Goal: Task Accomplishment & Management: Use online tool/utility

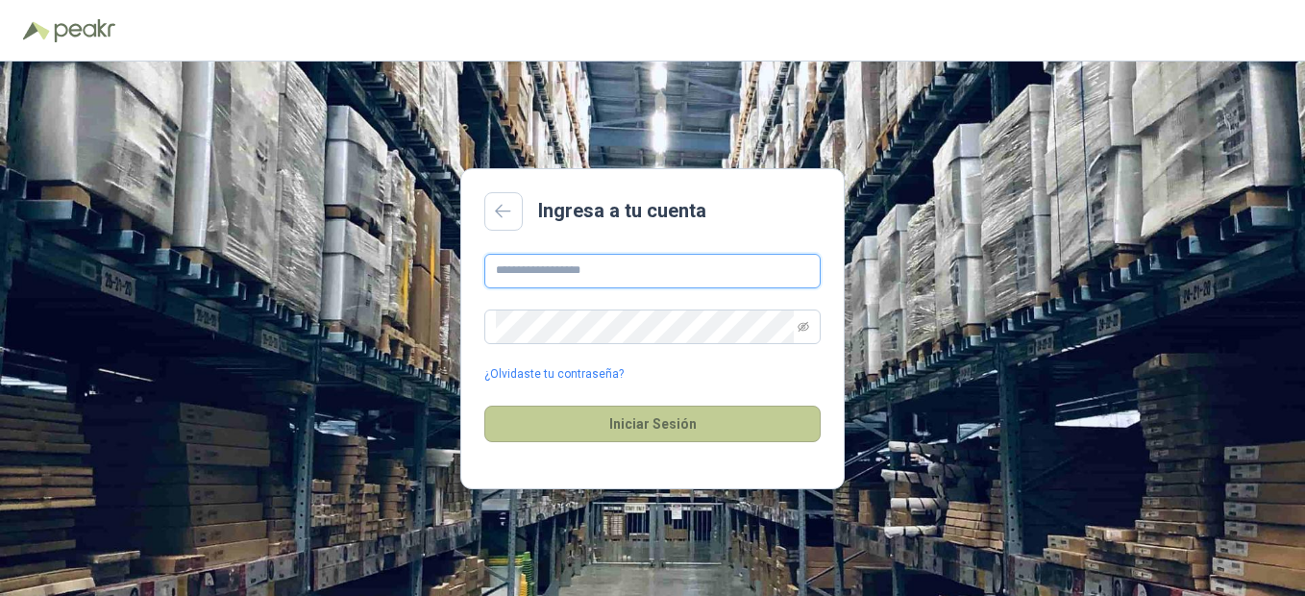
type input "**********"
click at [659, 430] on button "Iniciar Sesión" at bounding box center [652, 423] width 336 height 37
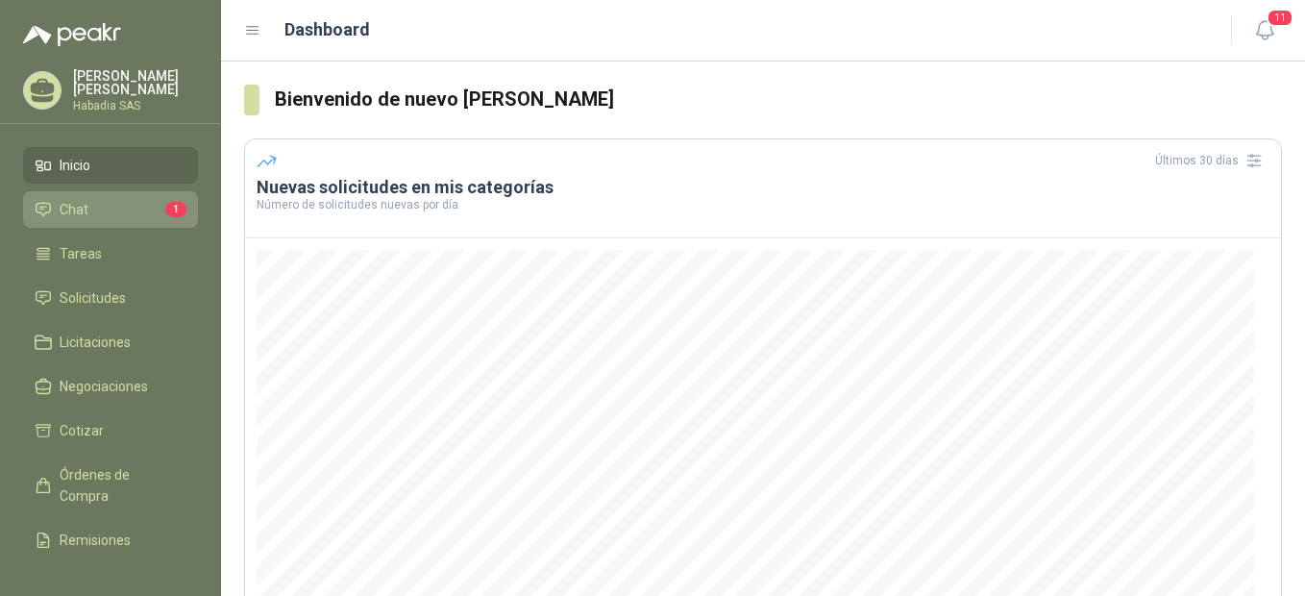
click at [67, 199] on span "Chat" at bounding box center [74, 209] width 29 height 21
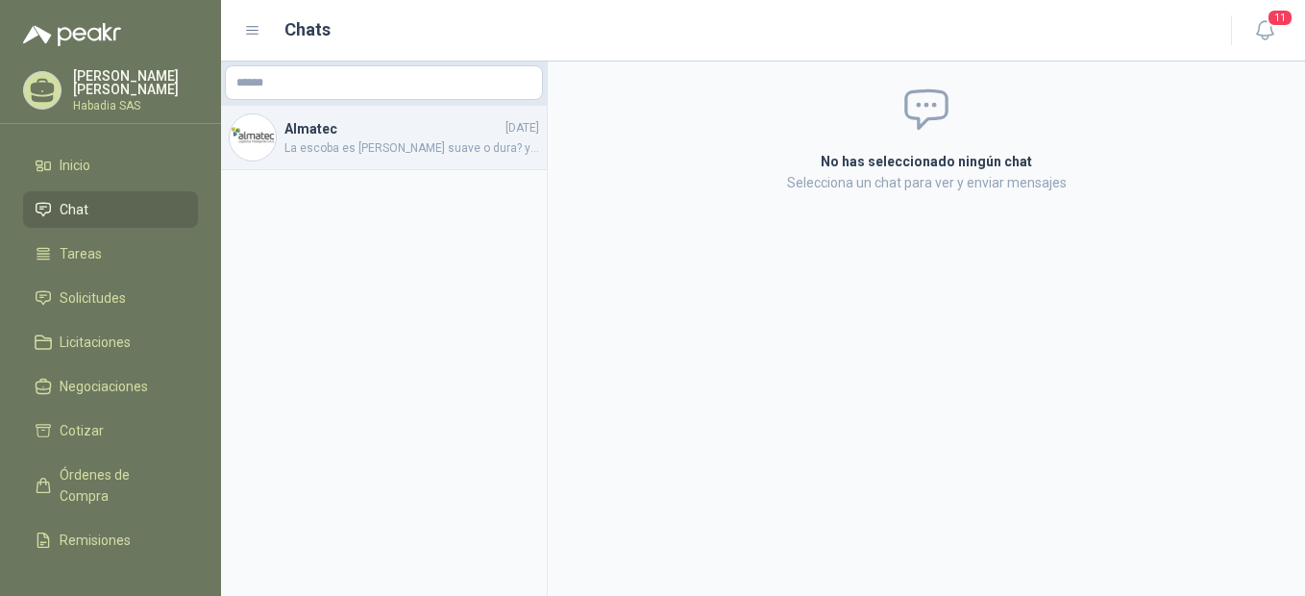
click at [339, 127] on h4 "Almatec" at bounding box center [392, 128] width 217 height 21
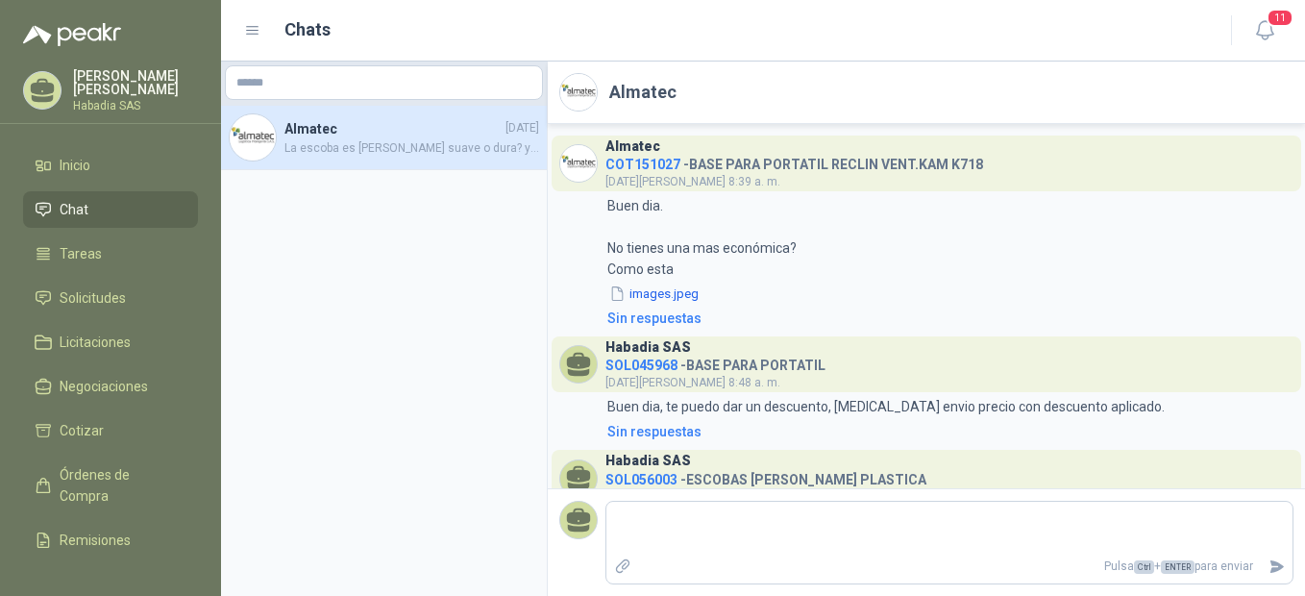
scroll to position [80, 0]
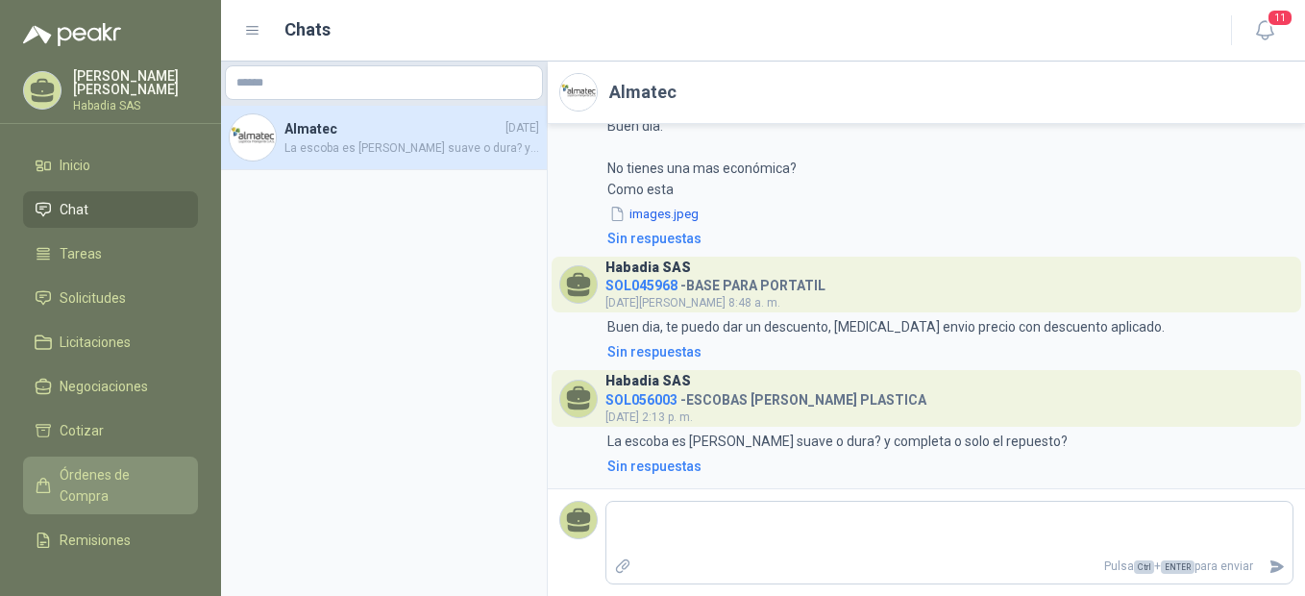
click at [87, 480] on span "Órdenes de Compra" at bounding box center [120, 485] width 120 height 42
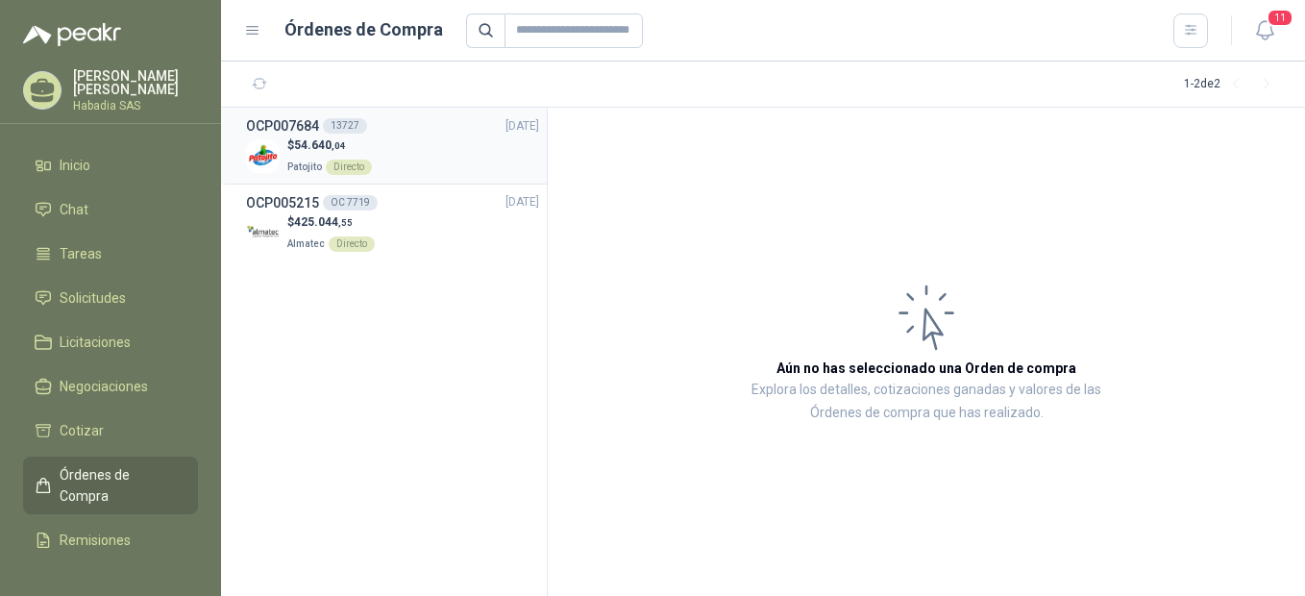
click at [293, 130] on h3 "OCP007684" at bounding box center [282, 125] width 73 height 21
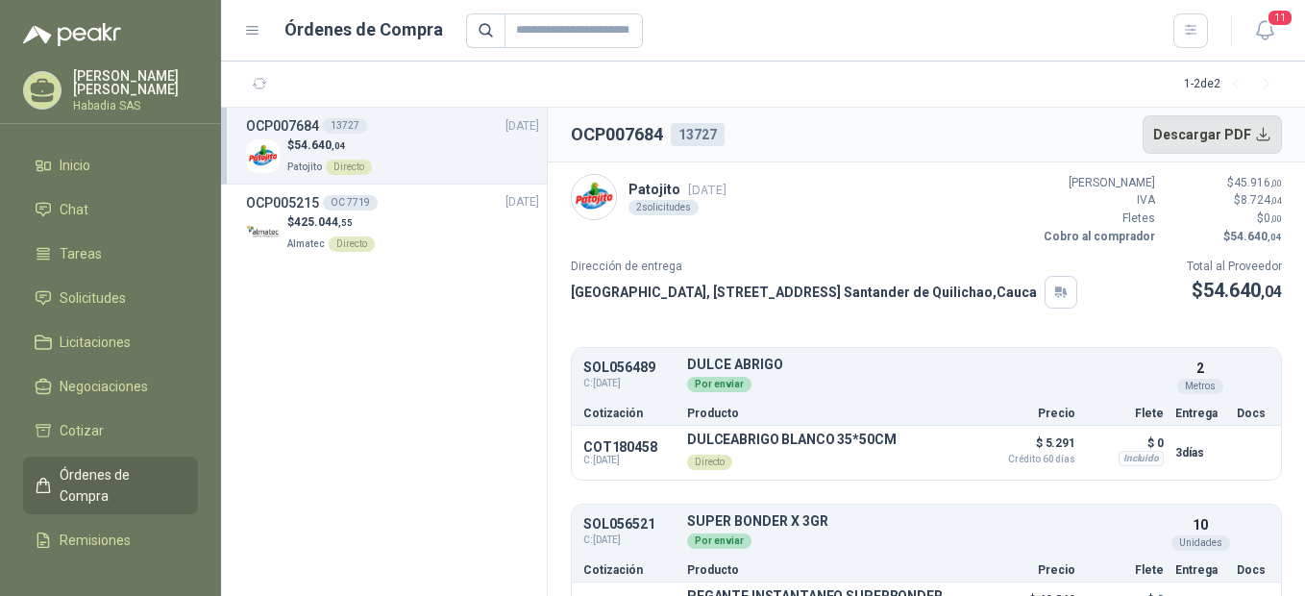
click at [1234, 132] on button "Descargar PDF" at bounding box center [1212, 134] width 140 height 38
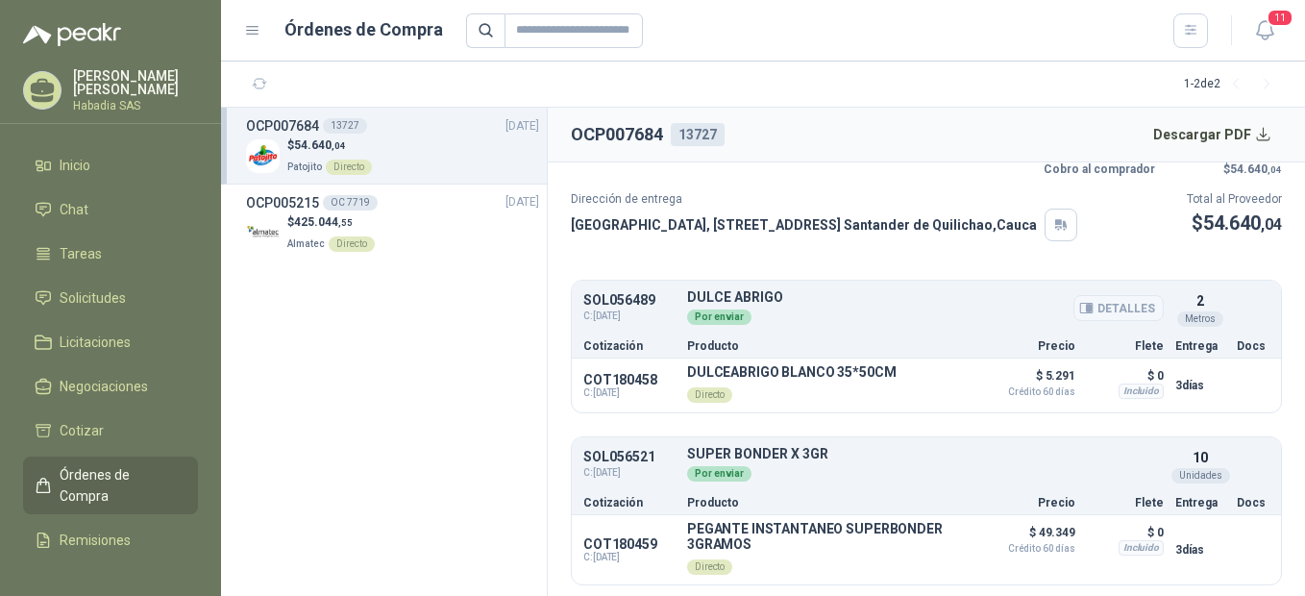
click at [1098, 302] on button "Detalles" at bounding box center [1118, 308] width 90 height 26
click at [700, 137] on div "13727" at bounding box center [698, 134] width 54 height 23
click at [90, 535] on span "Remisiones" at bounding box center [95, 539] width 71 height 21
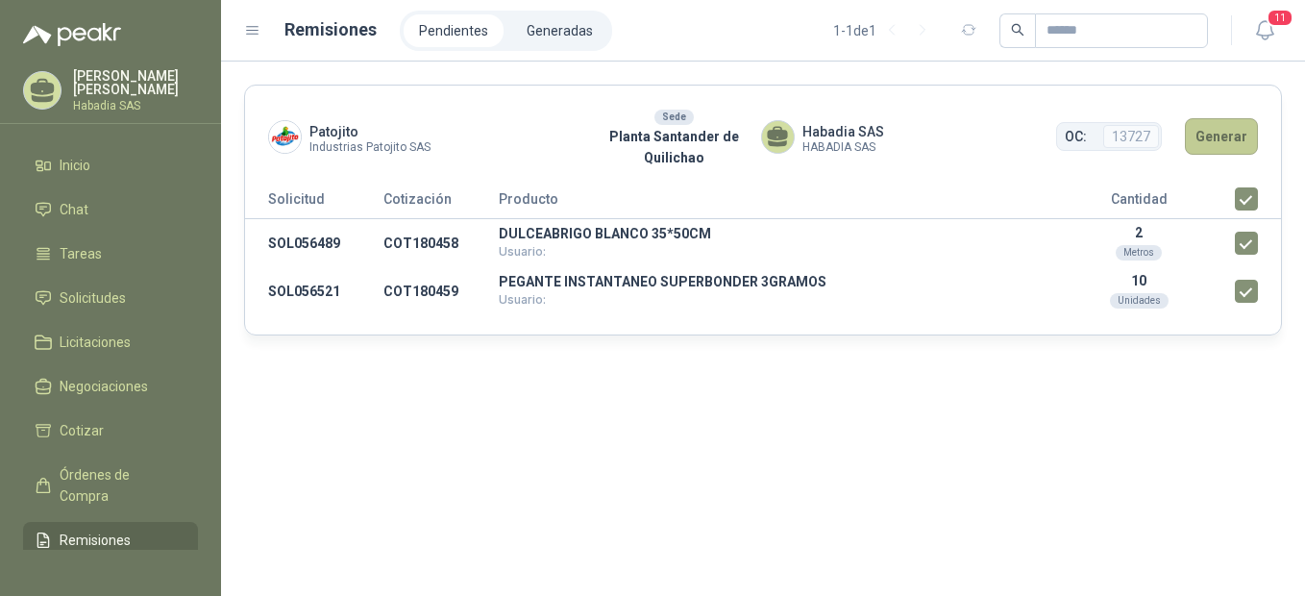
click at [1221, 139] on button "Generar" at bounding box center [1221, 136] width 73 height 37
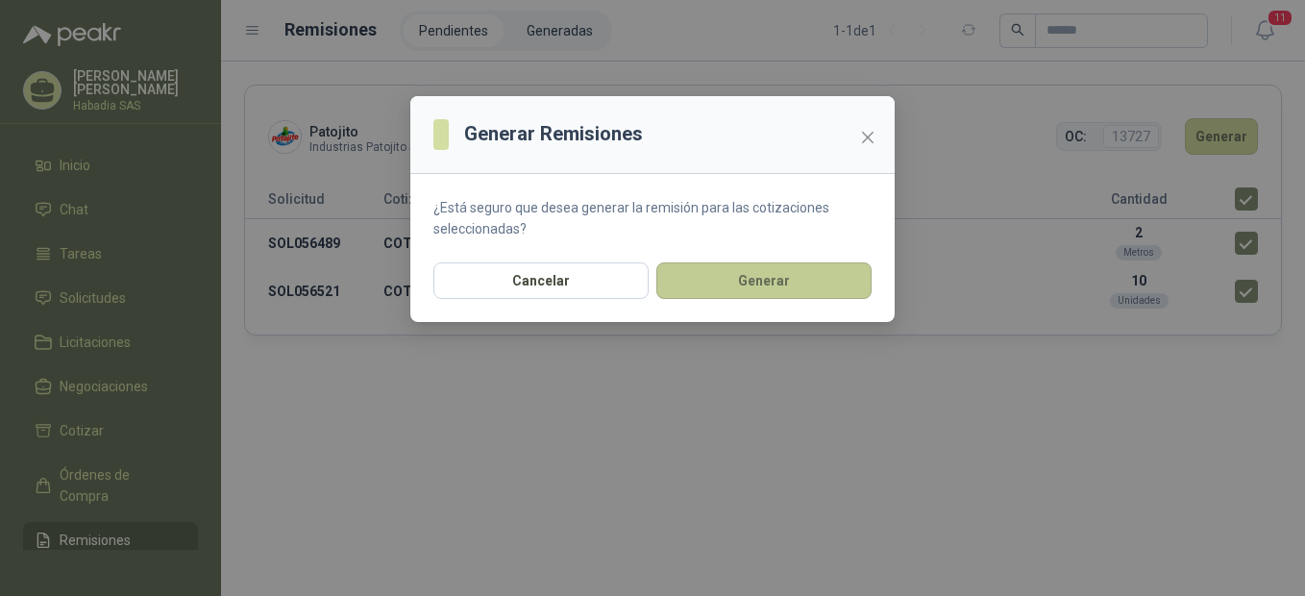
click at [751, 286] on button "Generar" at bounding box center [763, 280] width 215 height 37
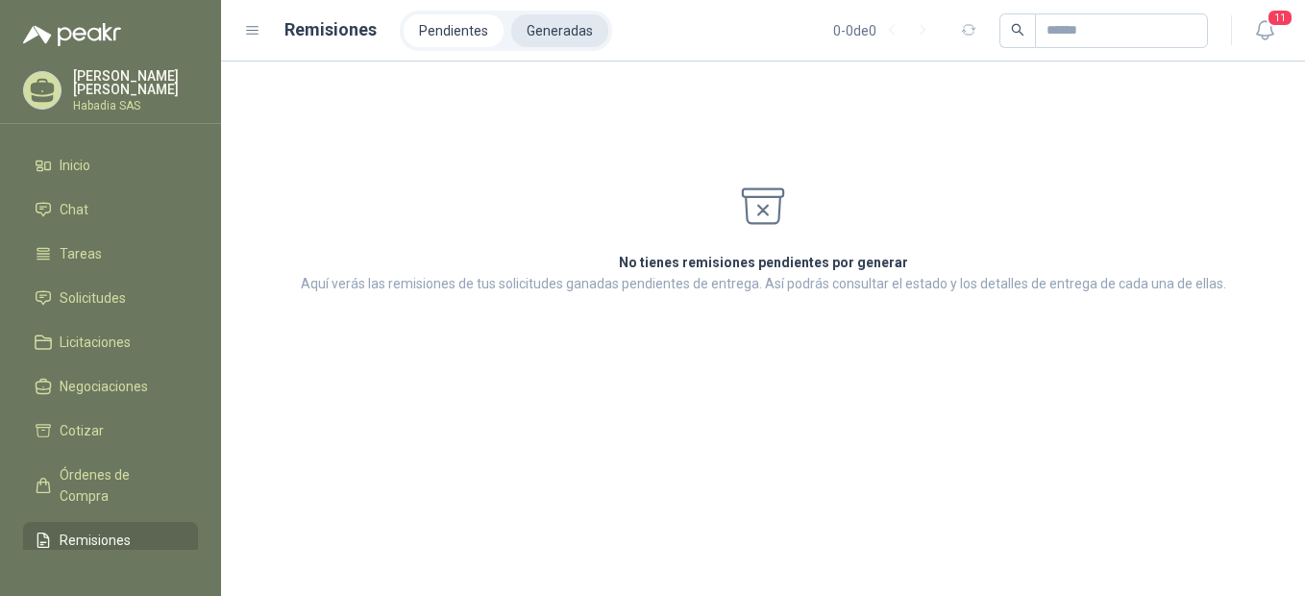
click at [570, 26] on li "Generadas" at bounding box center [559, 30] width 97 height 33
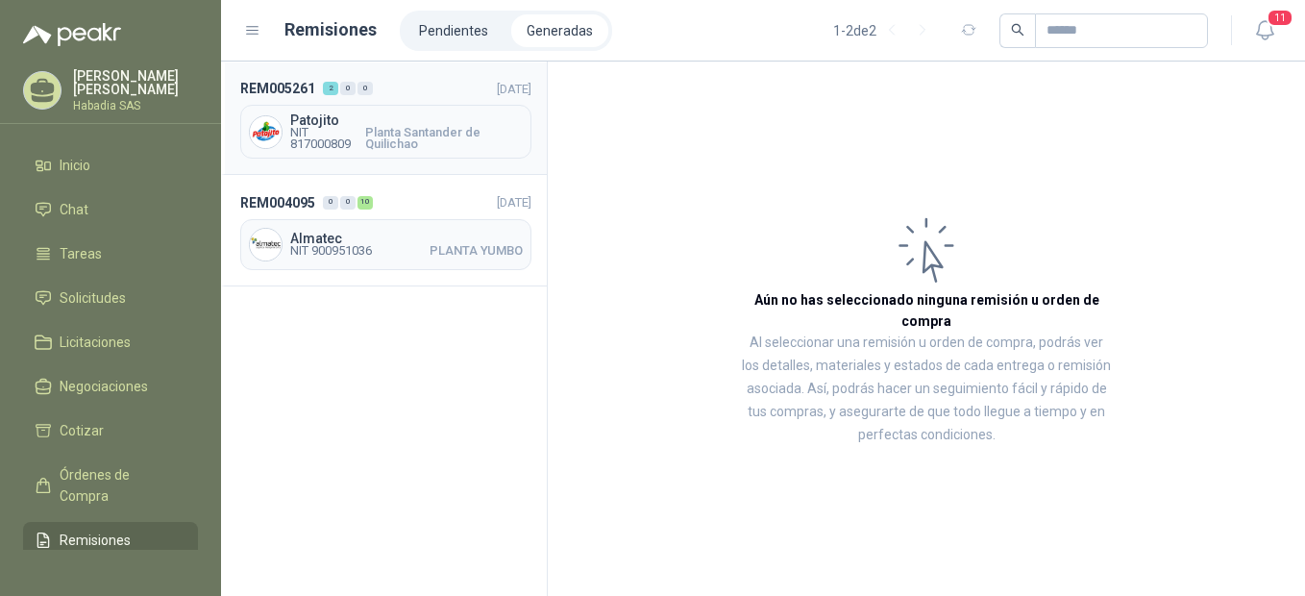
click at [396, 128] on span "Planta Santander de Quilichao" at bounding box center [444, 138] width 158 height 23
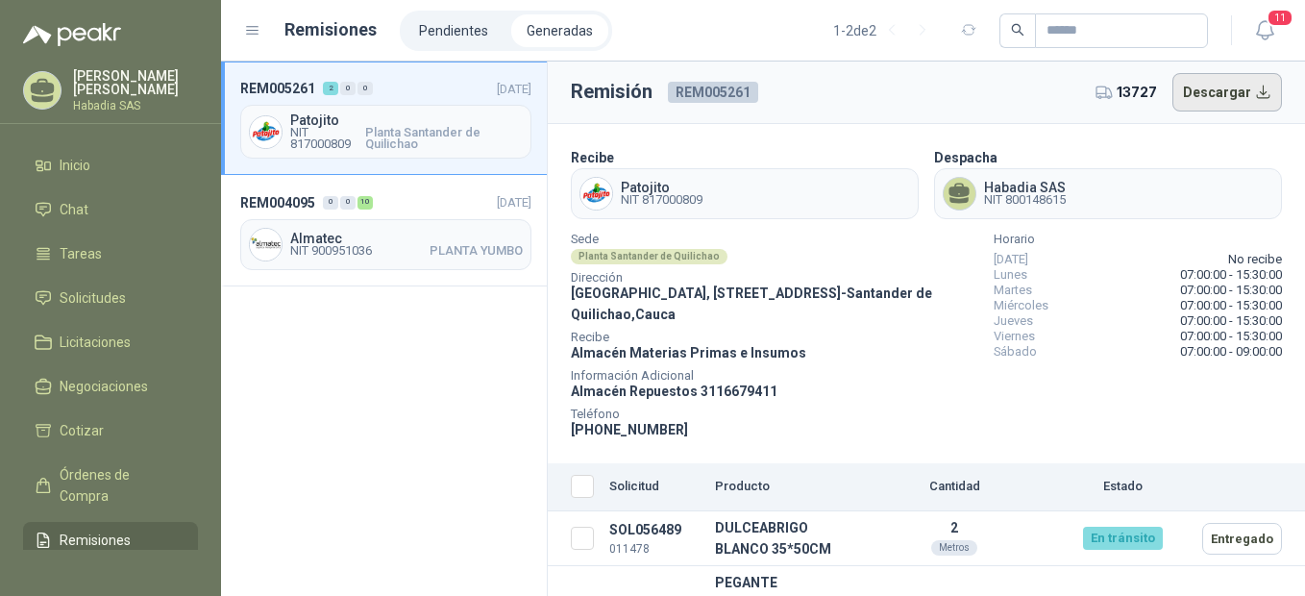
click at [1226, 86] on button "Descargar" at bounding box center [1227, 92] width 110 height 38
click at [1270, 24] on span "11" at bounding box center [1279, 18] width 27 height 18
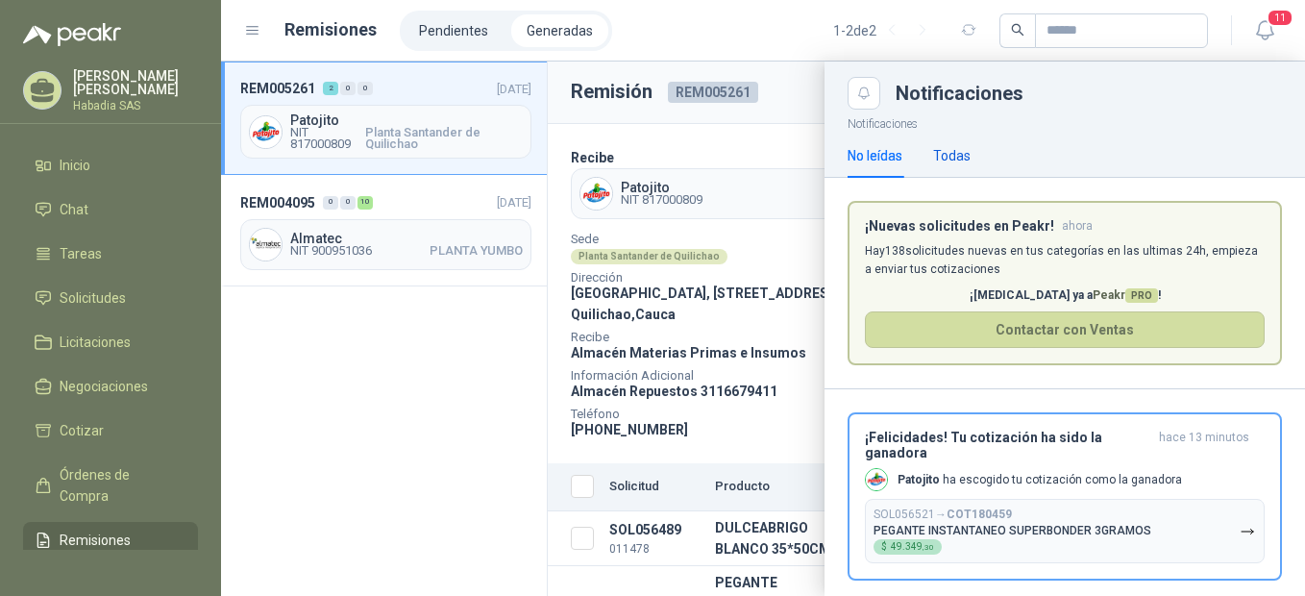
click at [951, 147] on div "Todas" at bounding box center [951, 155] width 37 height 21
click at [880, 156] on div "No leídas" at bounding box center [874, 155] width 55 height 21
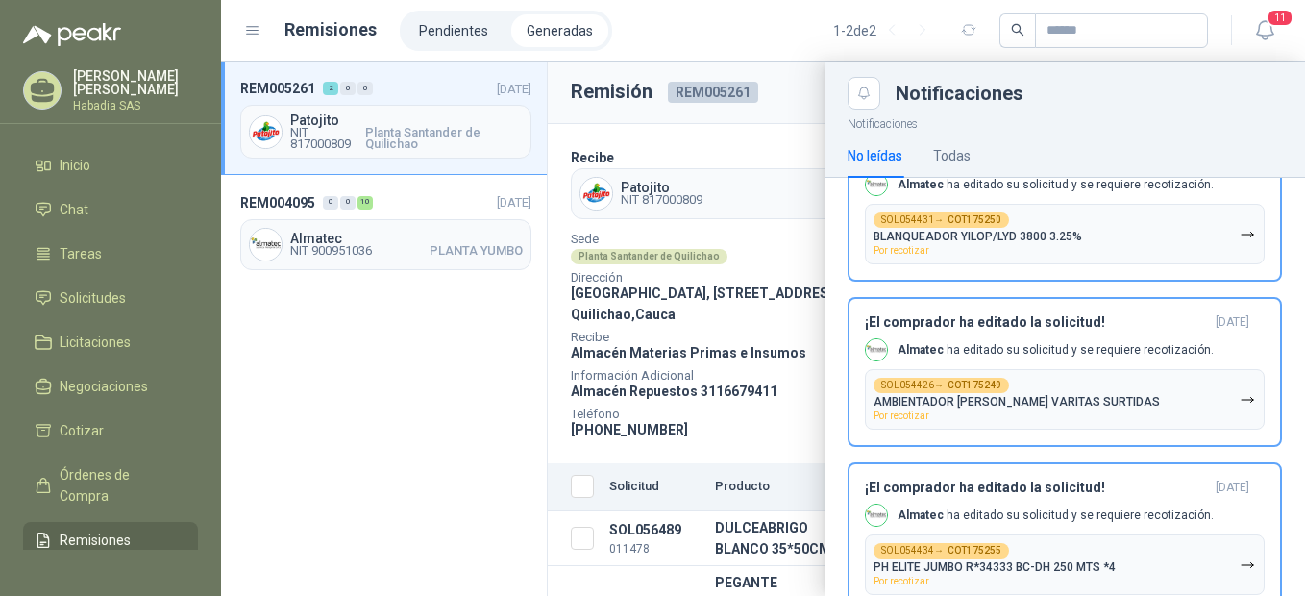
scroll to position [1642, 0]
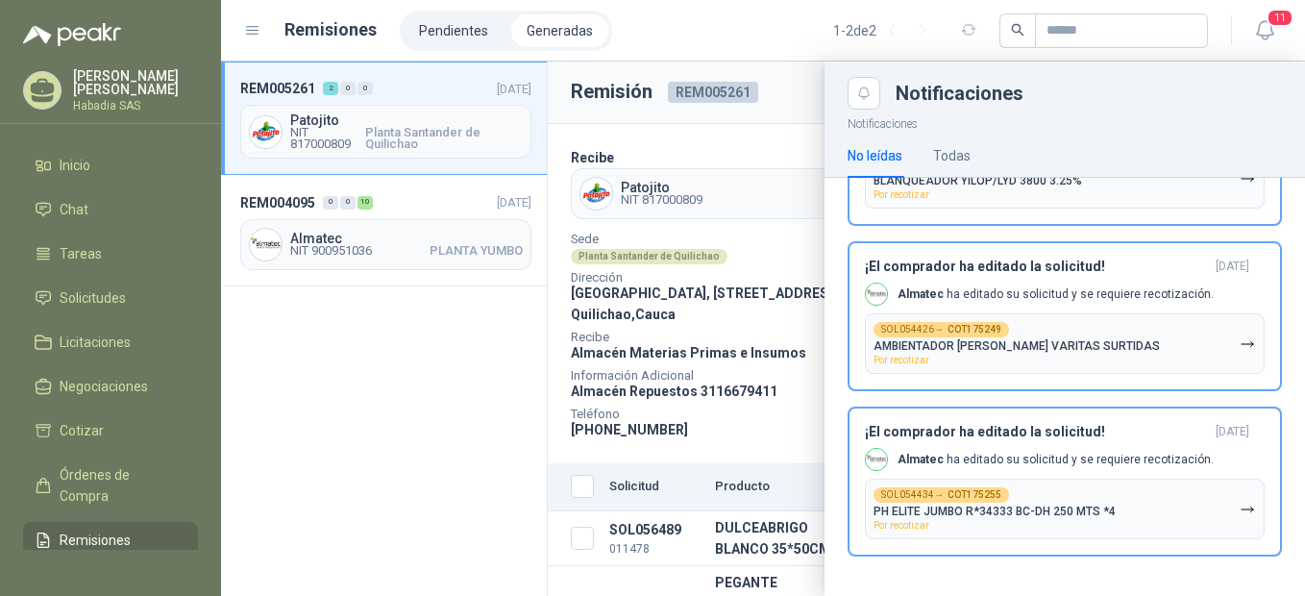
click at [526, 31] on li "Generadas" at bounding box center [559, 30] width 97 height 33
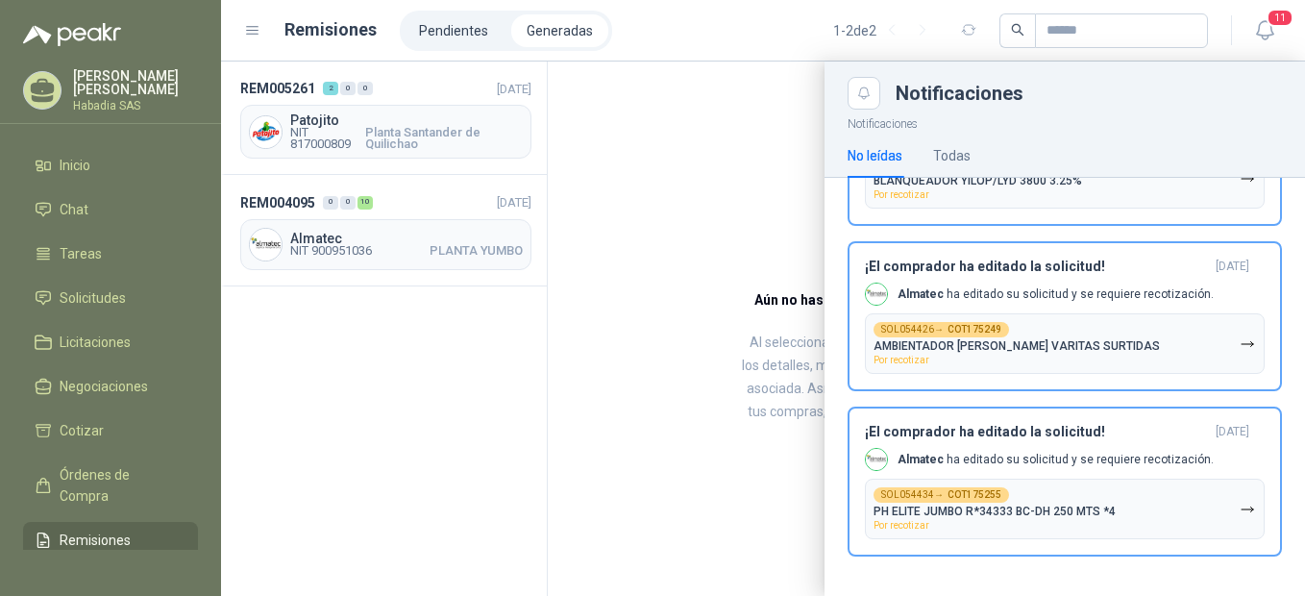
click at [343, 92] on div at bounding box center [763, 328] width 1084 height 534
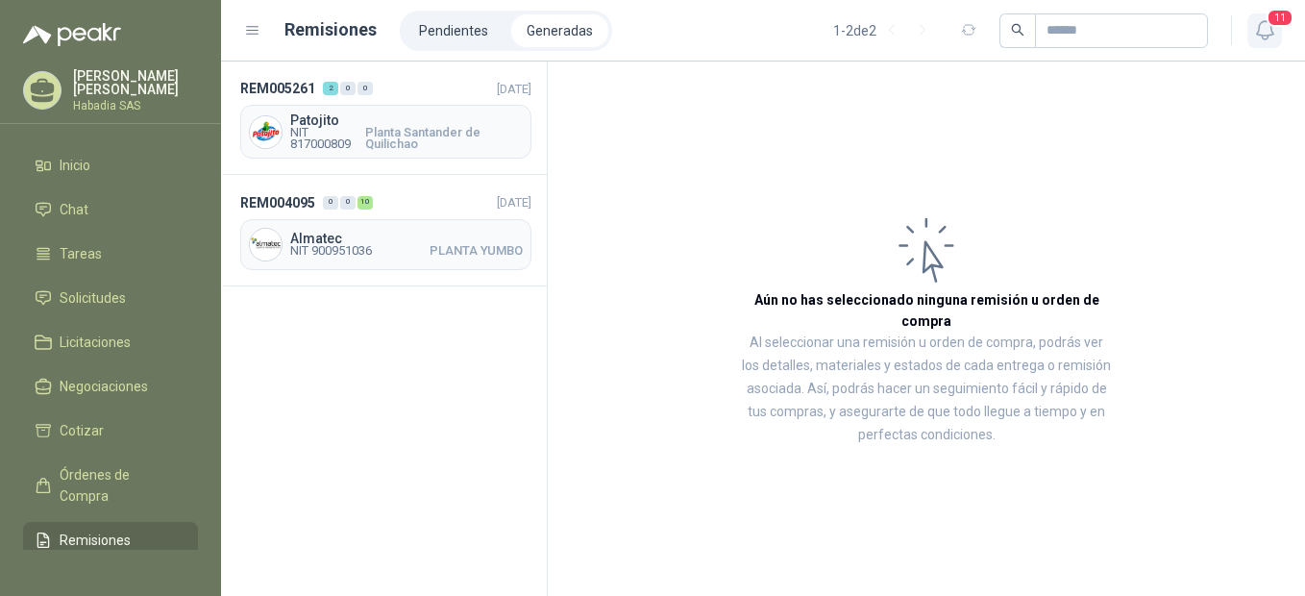
click at [1269, 19] on span "11" at bounding box center [1279, 18] width 27 height 18
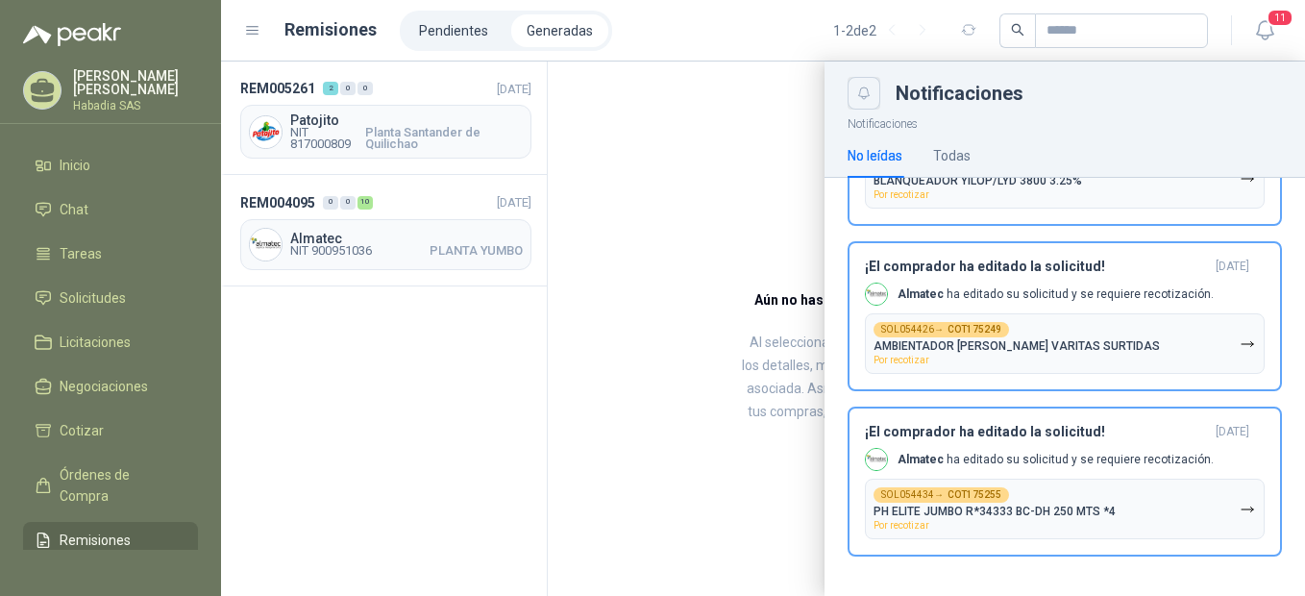
click at [861, 96] on icon "Close" at bounding box center [864, 93] width 12 height 12
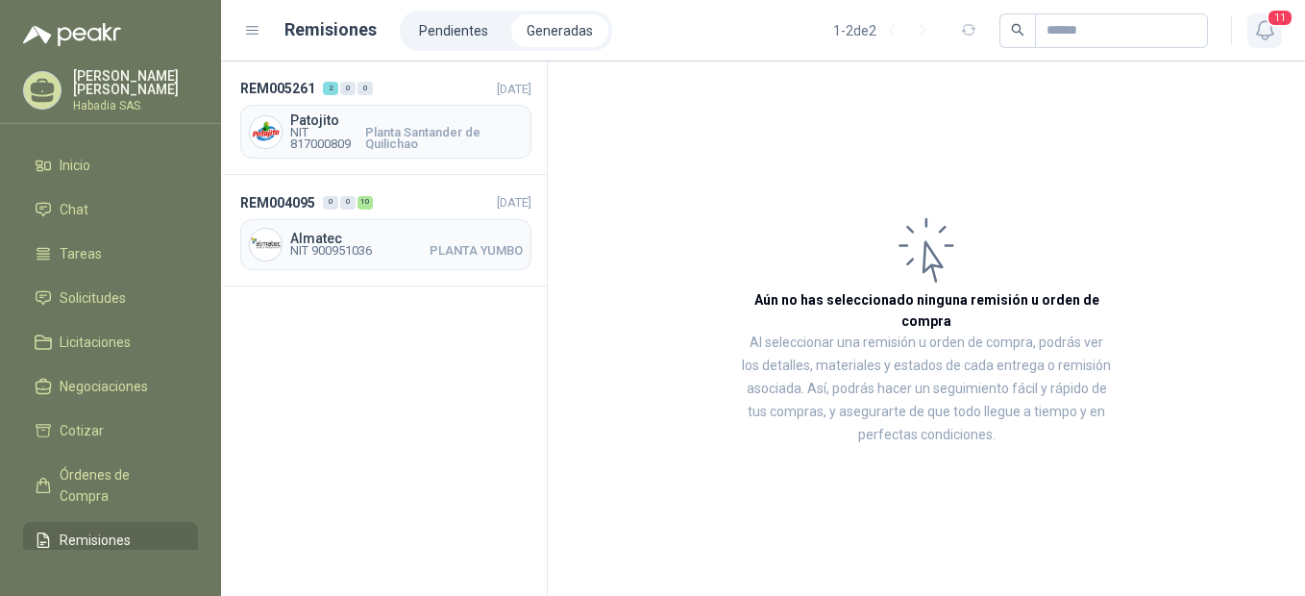
click at [1273, 16] on span "11" at bounding box center [1279, 18] width 27 height 18
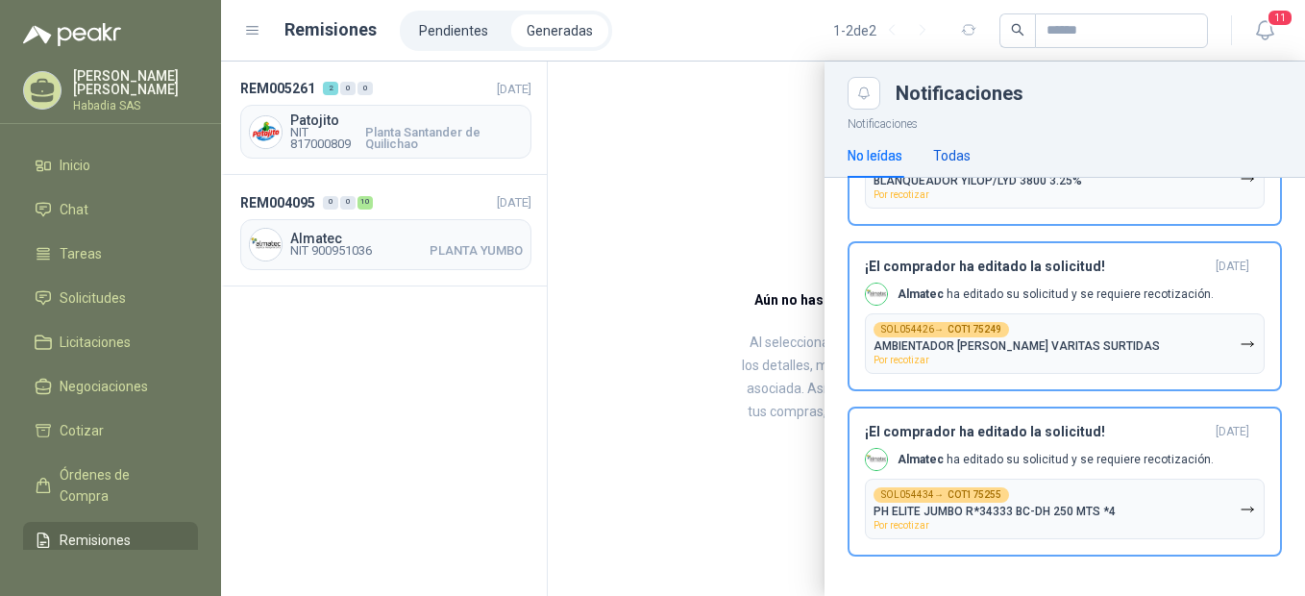
click at [952, 155] on div "Todas" at bounding box center [951, 155] width 37 height 21
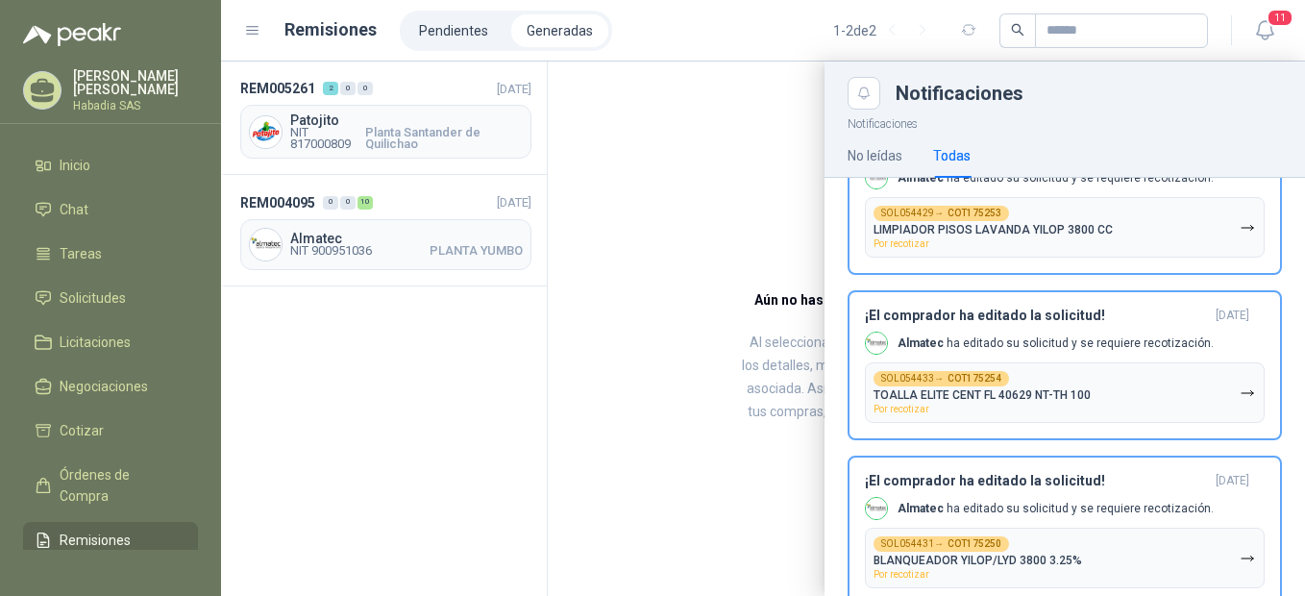
scroll to position [1249, 0]
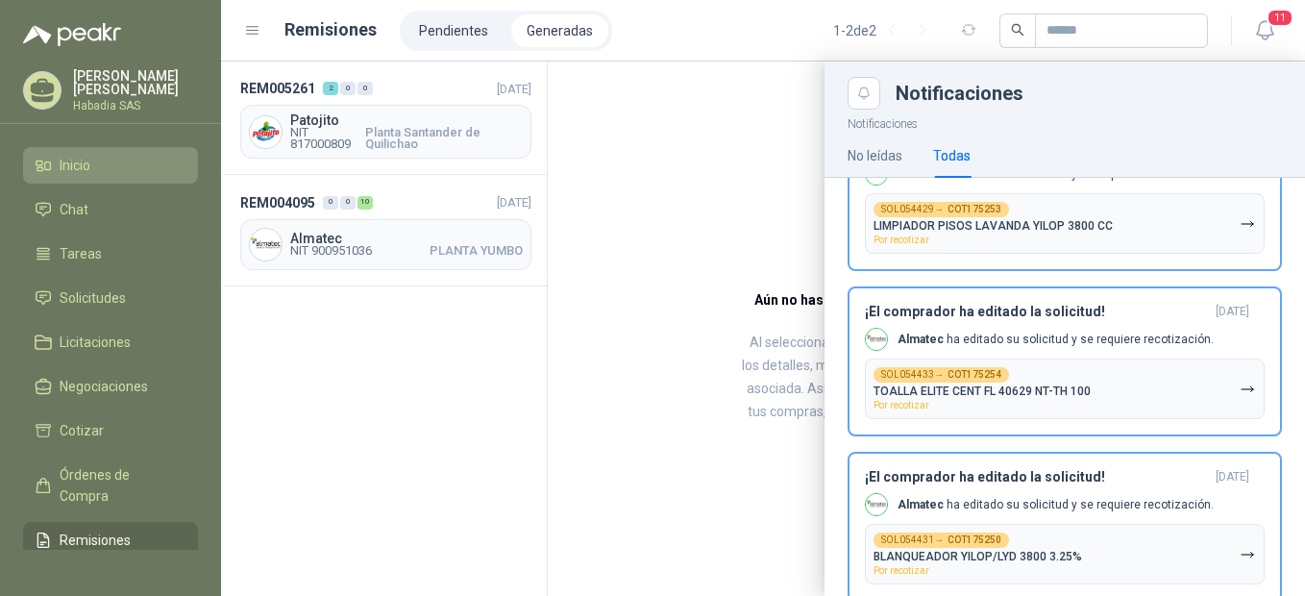
click at [61, 159] on span "Inicio" at bounding box center [75, 165] width 31 height 21
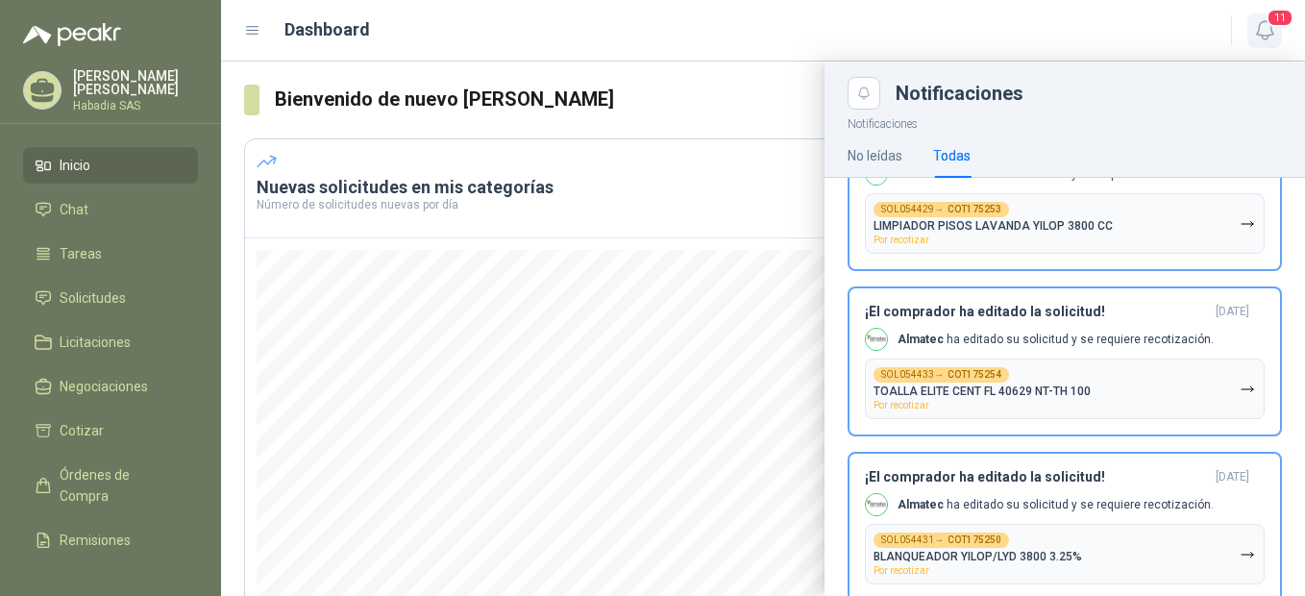
click at [1272, 23] on span "11" at bounding box center [1279, 18] width 27 height 18
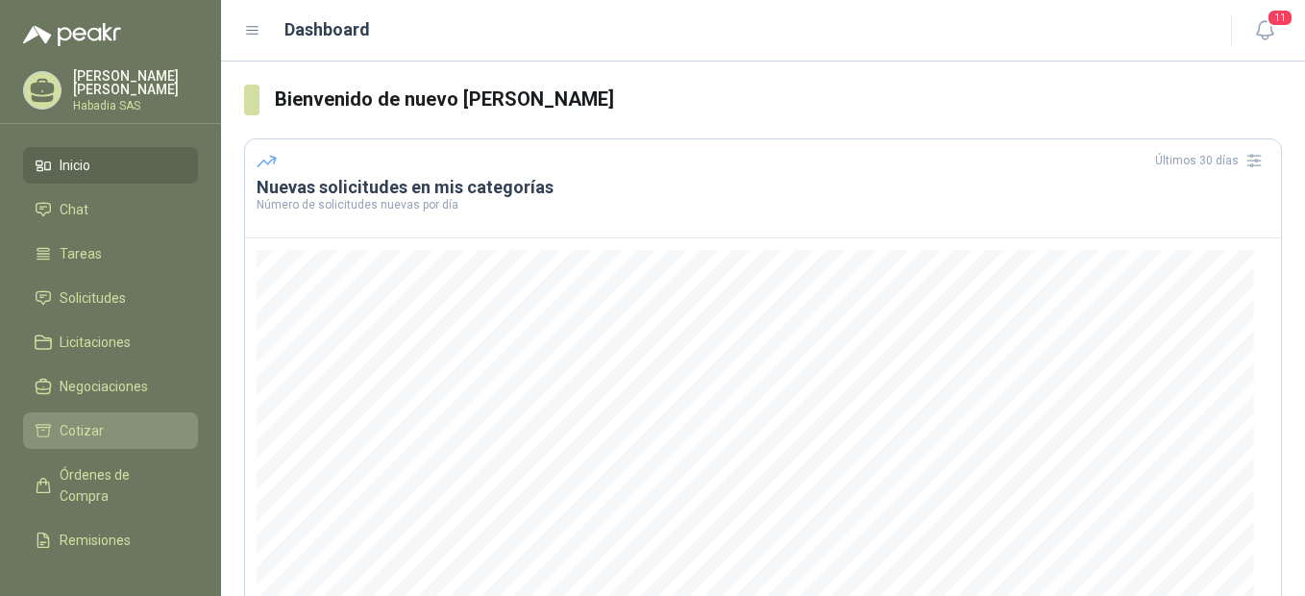
click at [72, 428] on span "Cotizar" at bounding box center [82, 430] width 44 height 21
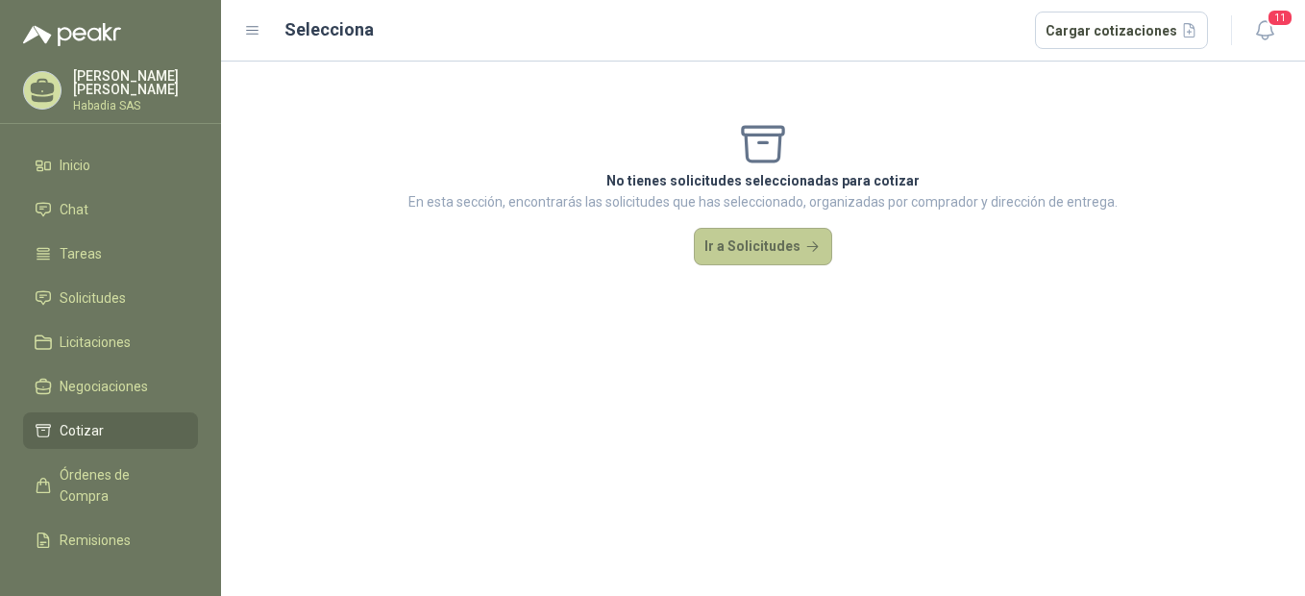
click at [779, 235] on button "Ir a Solicitudes" at bounding box center [763, 247] width 138 height 38
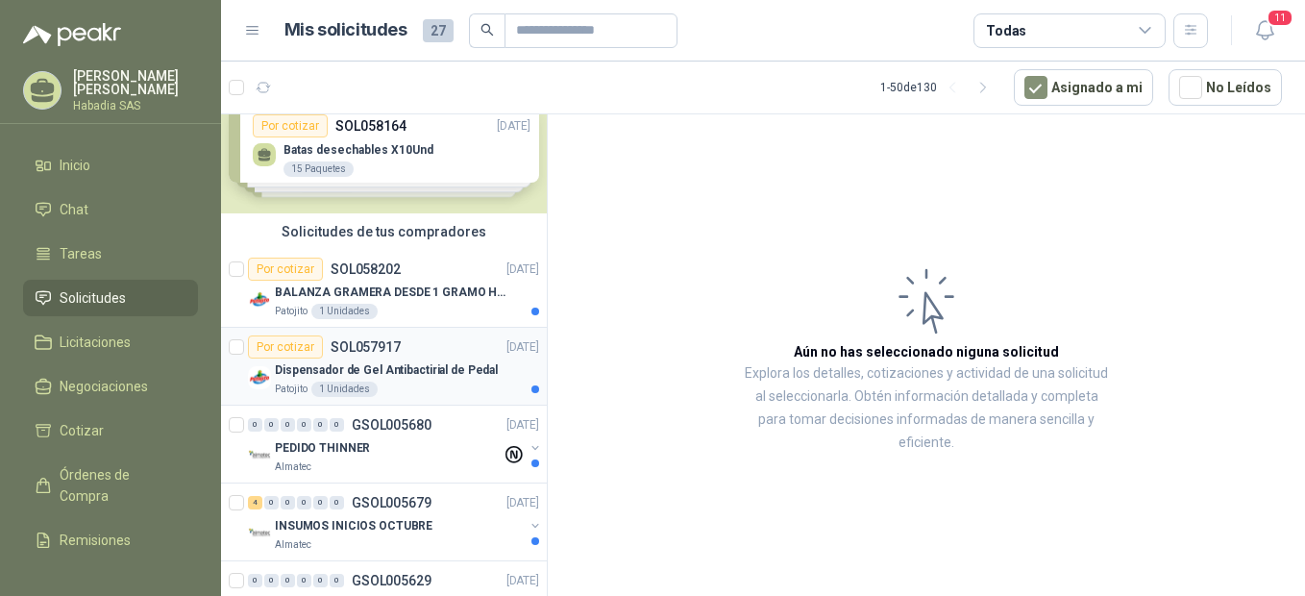
scroll to position [128, 0]
